Goal: Task Accomplishment & Management: Manage account settings

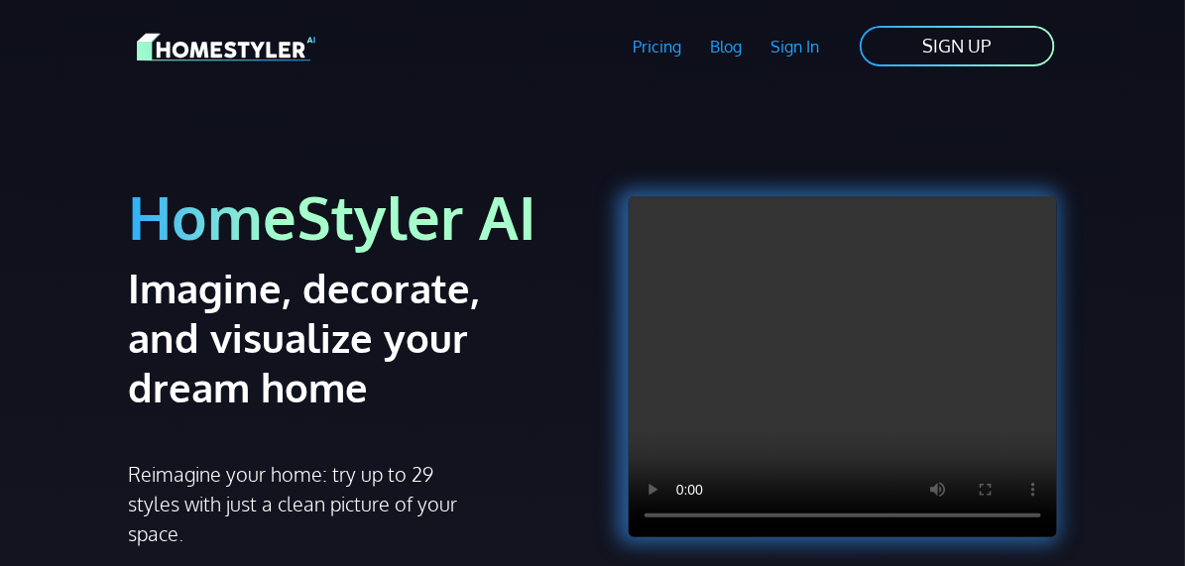
click at [834, 43] on link "Sign In" at bounding box center [795, 47] width 77 height 46
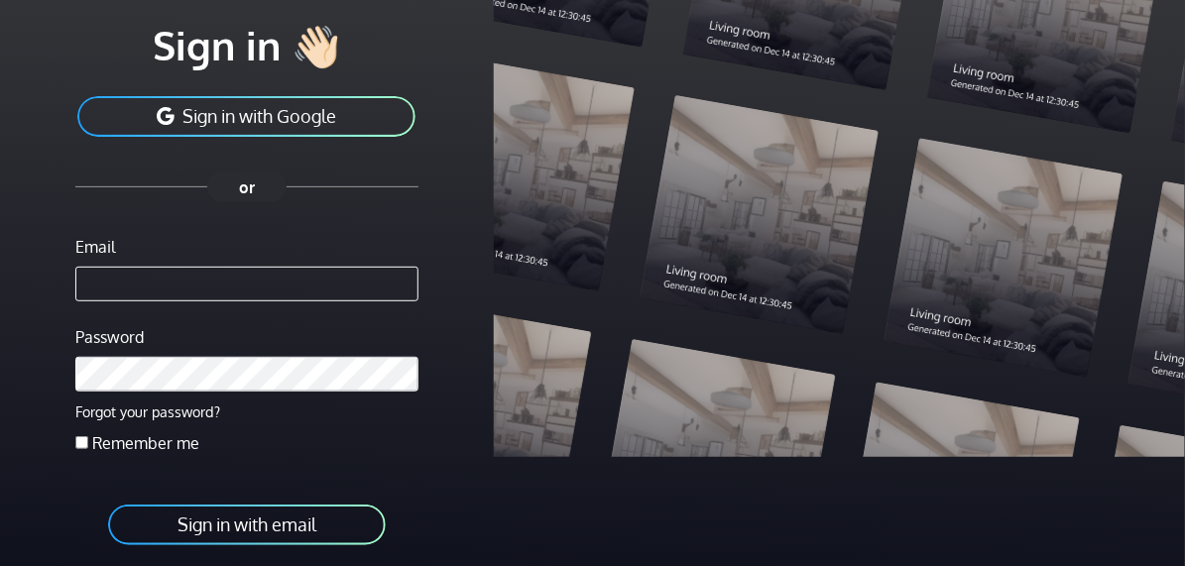
scroll to position [292, 0]
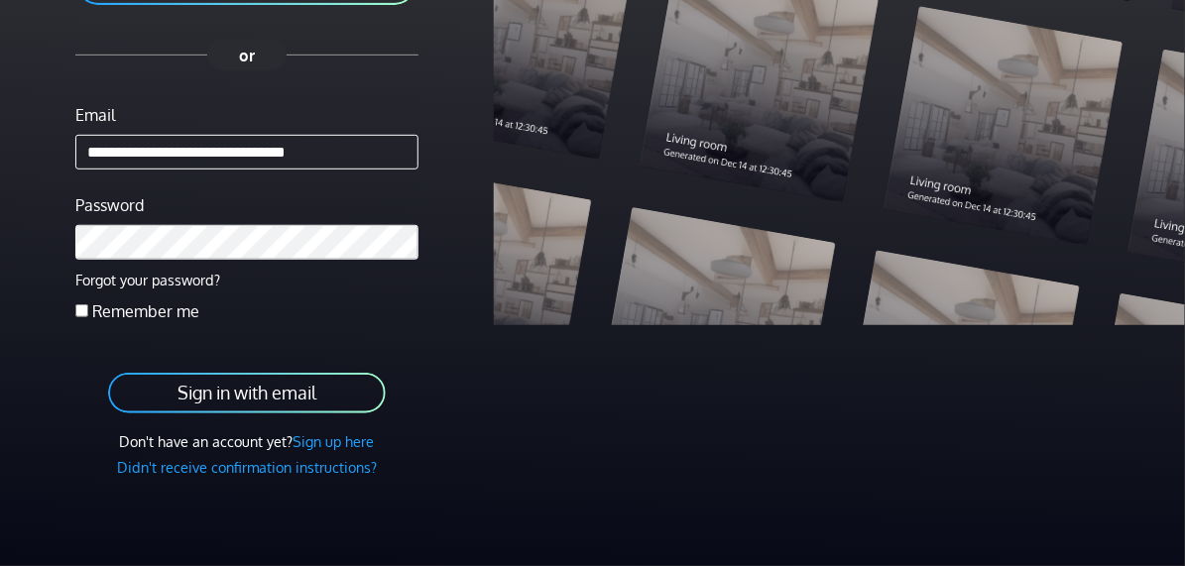
type input "**********"
click at [106, 371] on button "Sign in with email" at bounding box center [247, 393] width 282 height 45
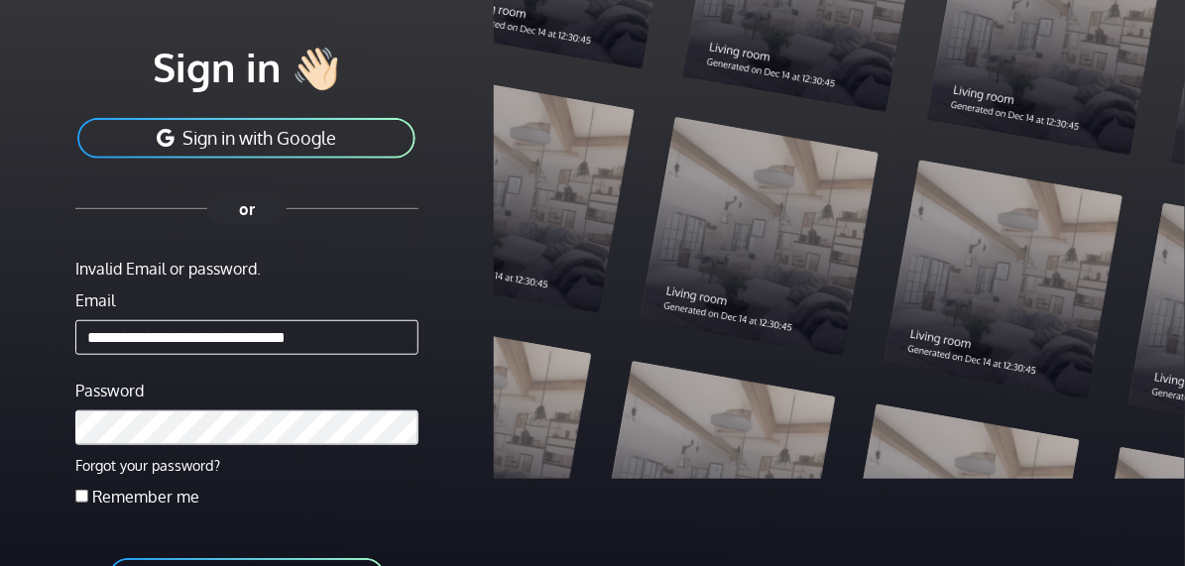
scroll to position [297, 0]
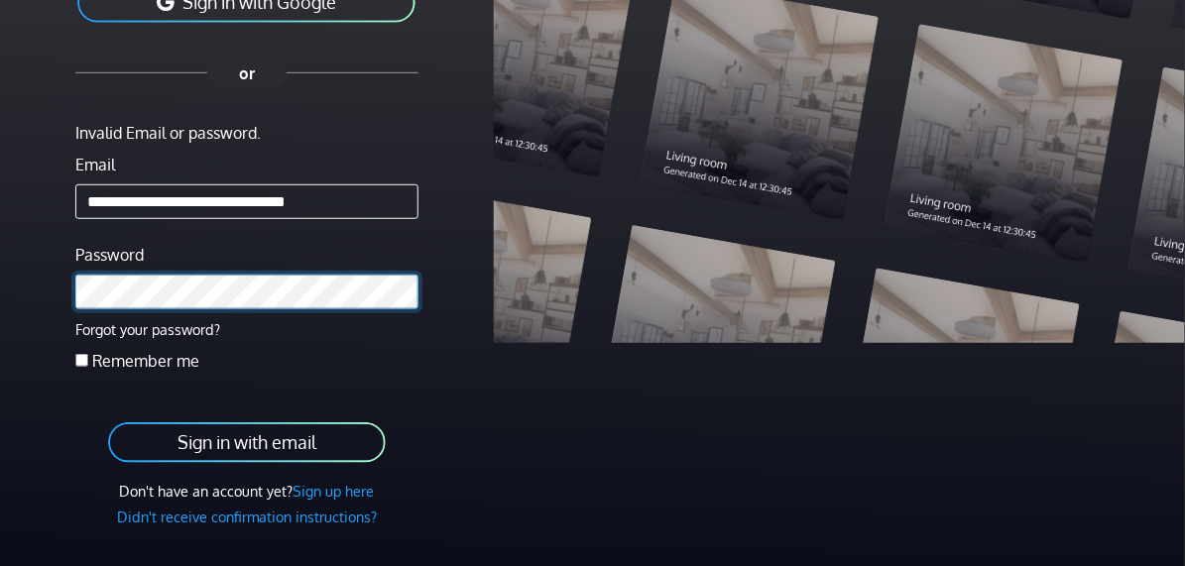
click at [106, 420] on button "Sign in with email" at bounding box center [247, 442] width 282 height 45
